Goal: Information Seeking & Learning: Learn about a topic

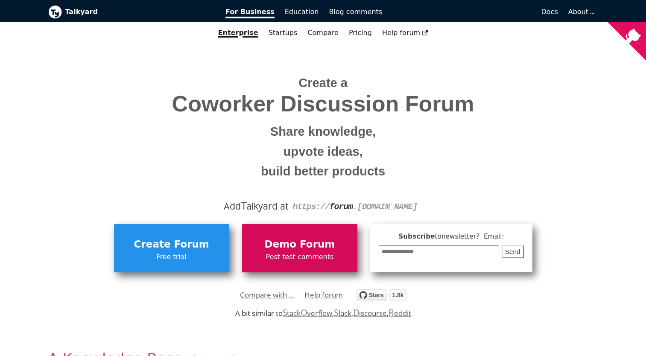
click at [304, 240] on span "Demo Forum" at bounding box center [299, 245] width 107 height 16
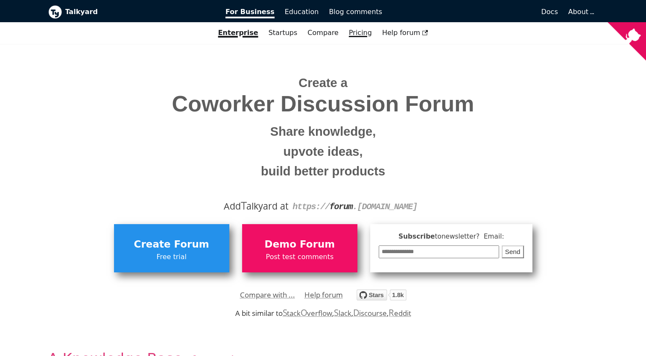
click at [354, 31] on link "Pricing" at bounding box center [360, 33] width 33 height 15
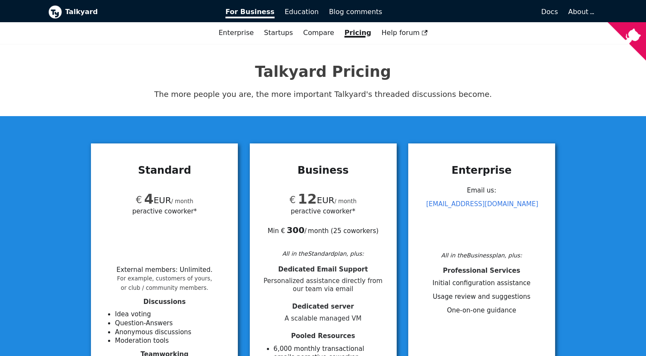
click at [75, 13] on b "Talkyard" at bounding box center [139, 11] width 149 height 11
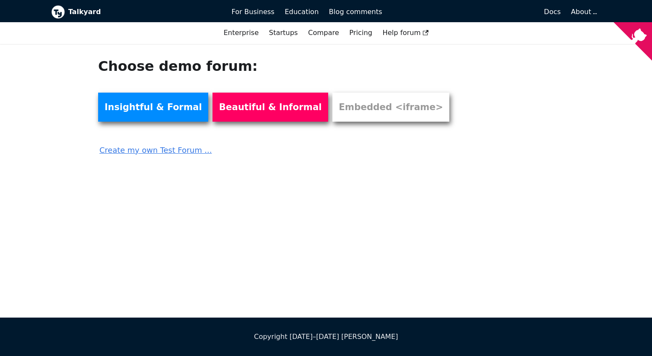
click at [169, 153] on link "Create my own Test Forum ..." at bounding box center [279, 147] width 362 height 19
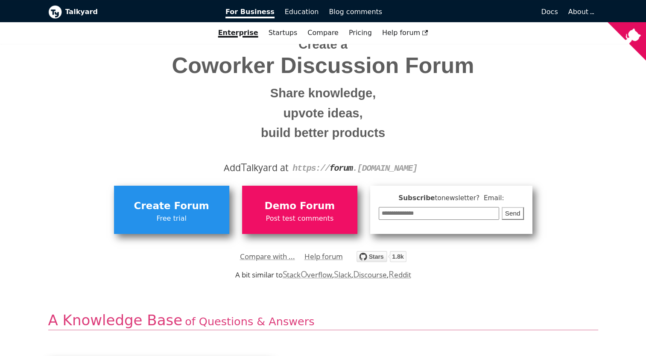
scroll to position [39, 0]
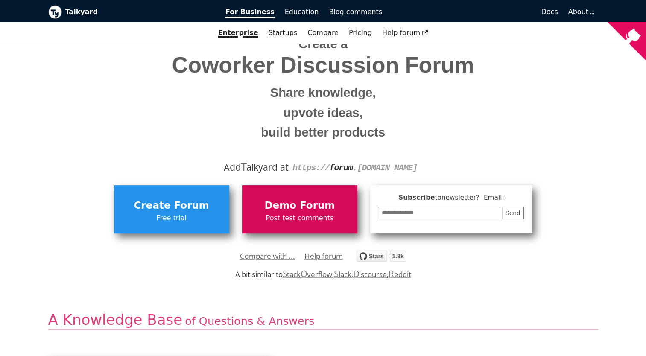
click at [280, 217] on span "Post test comments" at bounding box center [299, 218] width 107 height 11
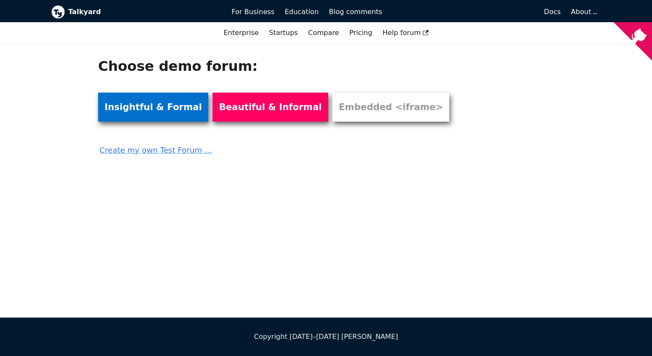
click at [169, 113] on link "Insightful & Formal" at bounding box center [153, 107] width 110 height 29
